Goal: Information Seeking & Learning: Learn about a topic

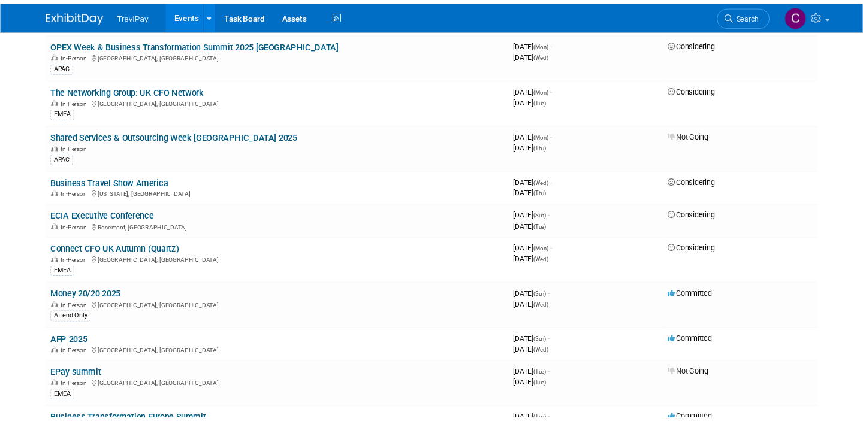
scroll to position [284, 0]
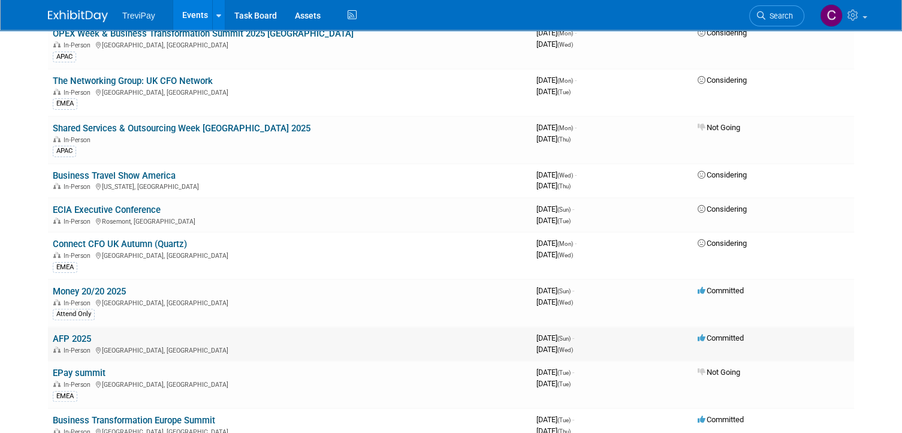
click at [74, 333] on link "AFP 2025" at bounding box center [72, 338] width 38 height 11
click at [164, 170] on link "Business Travel Show America" at bounding box center [114, 175] width 123 height 11
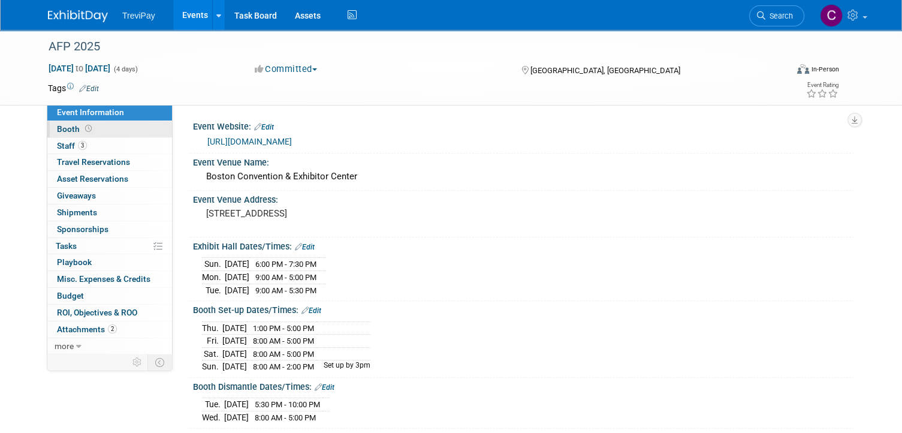
click at [119, 128] on link "Booth" at bounding box center [109, 129] width 125 height 16
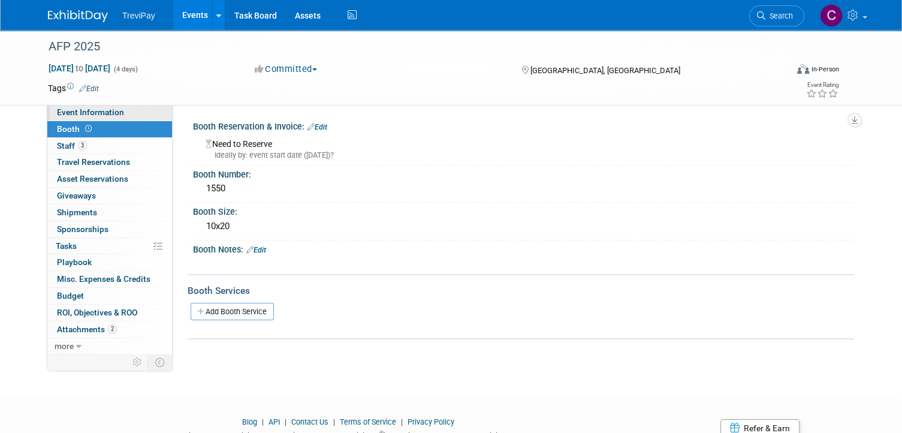
click at [114, 113] on span "Event Information" at bounding box center [90, 112] width 67 height 10
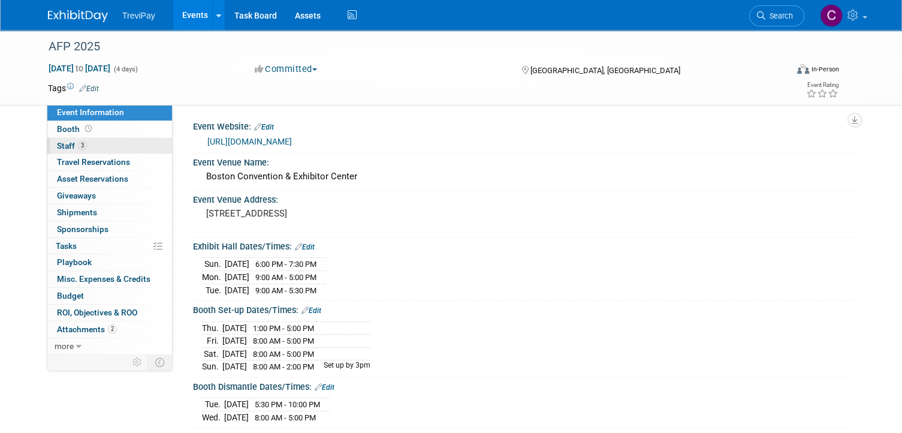
click at [111, 149] on link "3 Staff 3" at bounding box center [109, 146] width 125 height 16
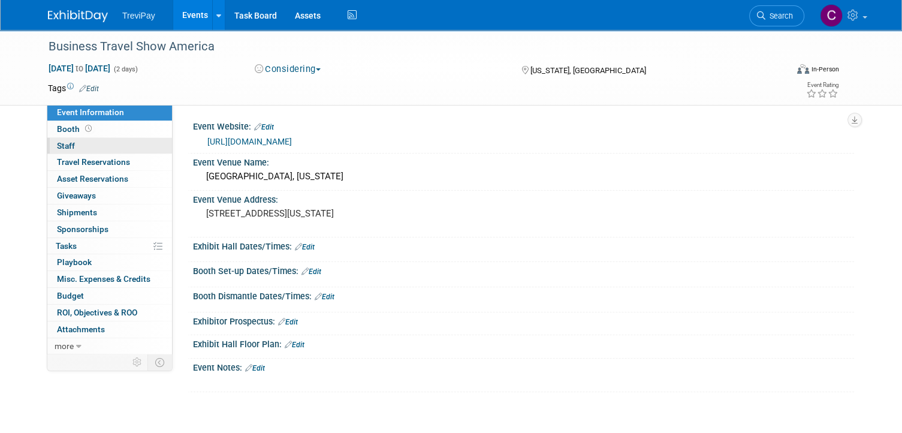
click at [115, 142] on link "0 Staff 0" at bounding box center [109, 146] width 125 height 16
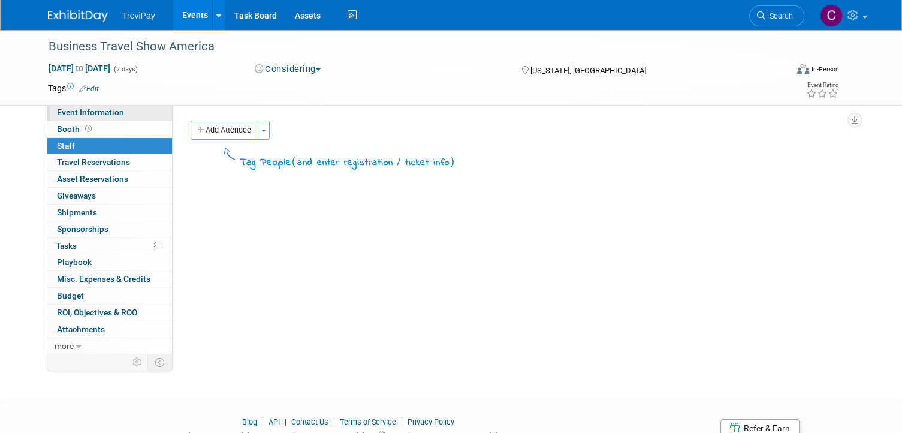
click at [117, 114] on span "Event Information" at bounding box center [90, 112] width 67 height 10
